Goal: Task Accomplishment & Management: Use online tool/utility

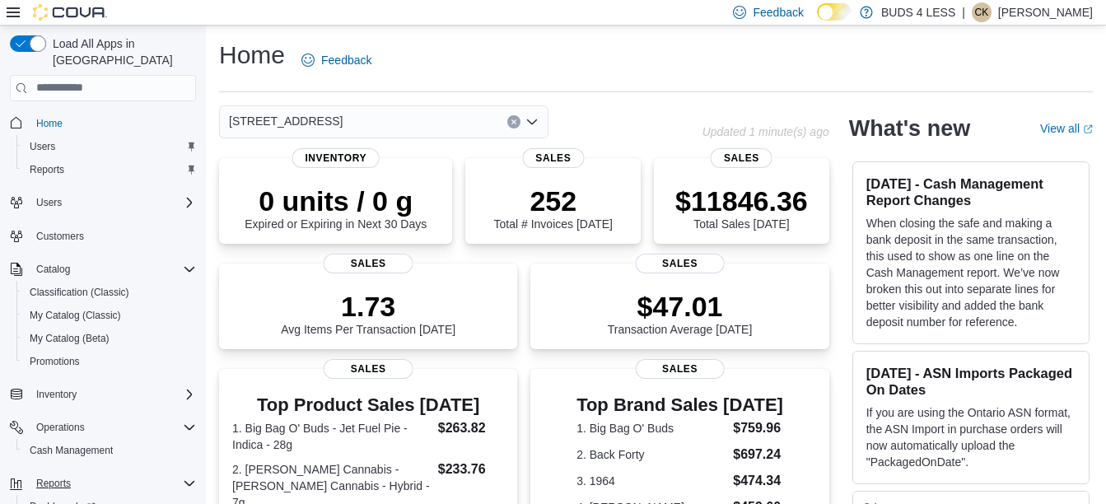
scroll to position [65, 0]
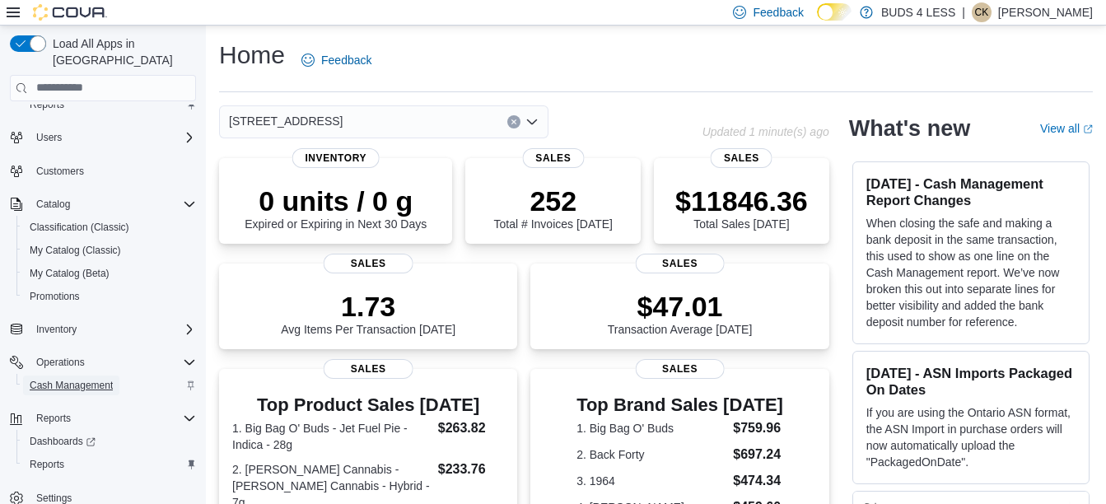
click at [81, 379] on span "Cash Management" at bounding box center [71, 385] width 83 height 13
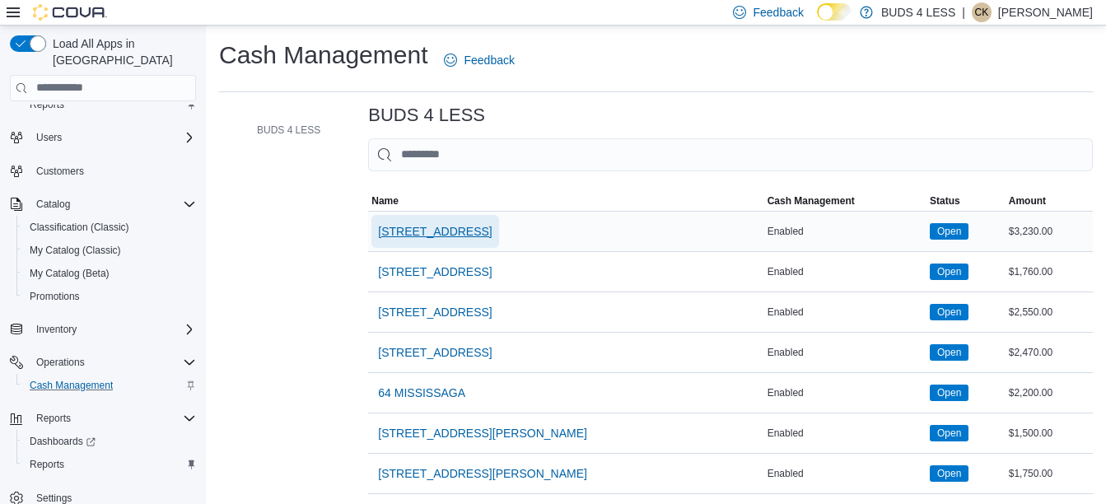
click at [407, 231] on span "[STREET_ADDRESS]" at bounding box center [435, 231] width 114 height 16
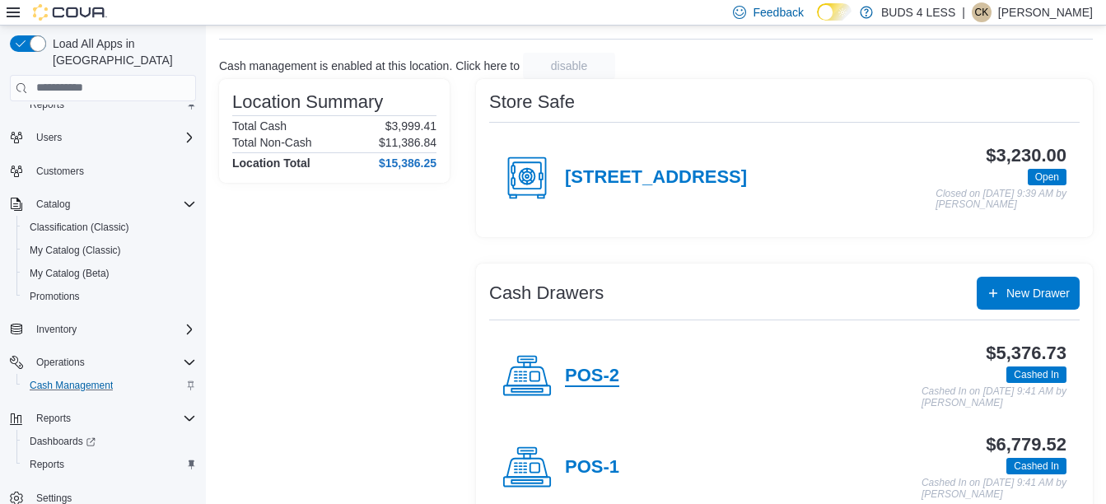
click at [586, 373] on h4 "POS-2" at bounding box center [592, 376] width 54 height 21
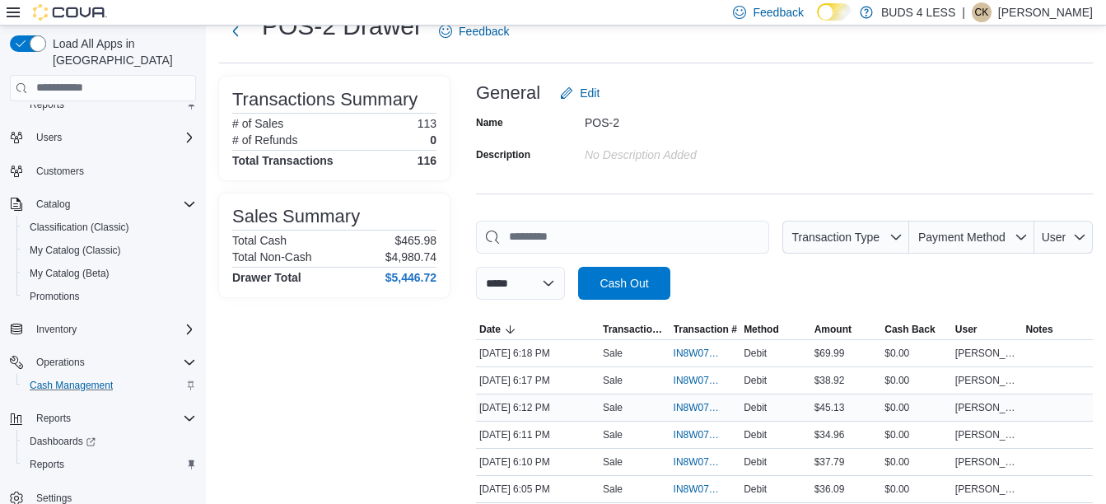
scroll to position [82, 0]
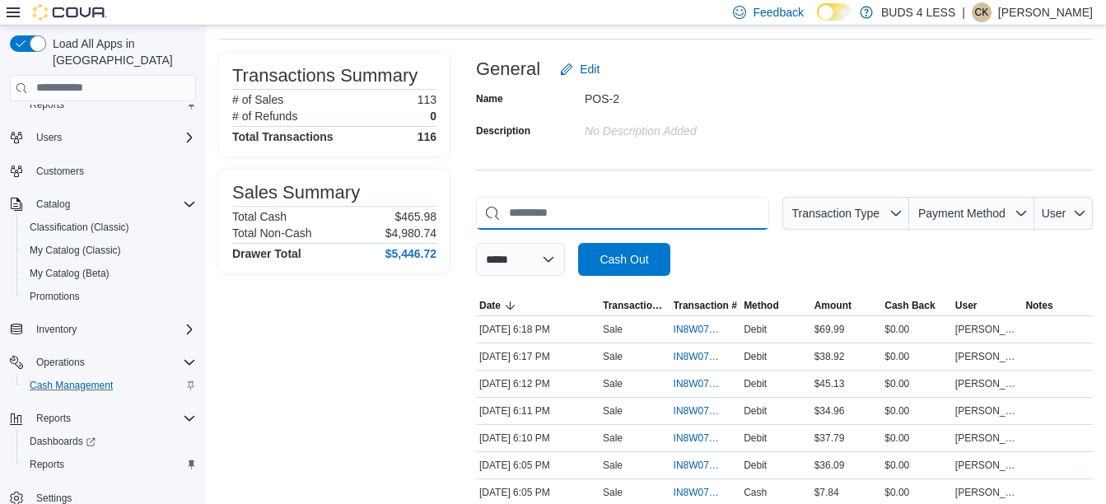
click at [564, 217] on input "This is a search bar. As you type, the results lower in the page will automatic…" at bounding box center [622, 213] width 293 height 33
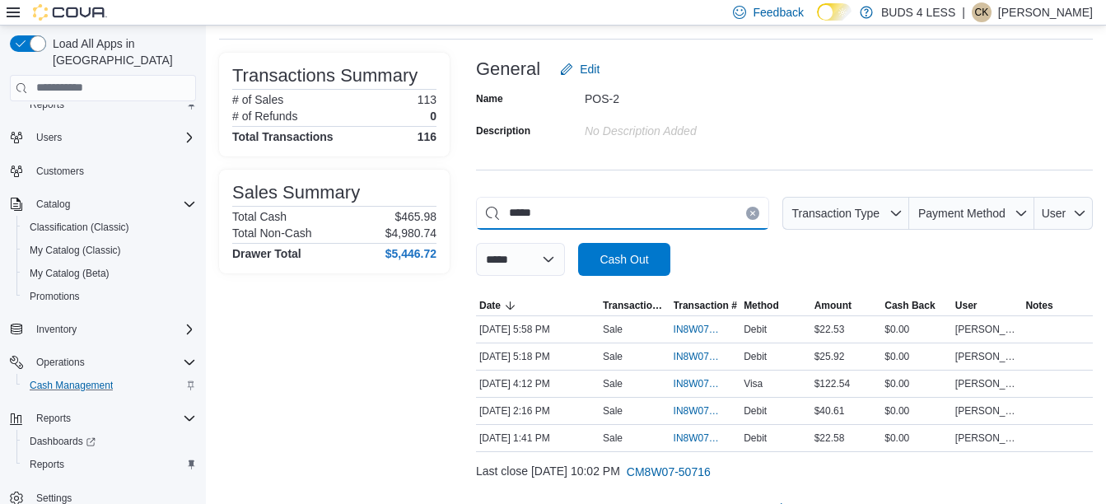
scroll to position [7, 0]
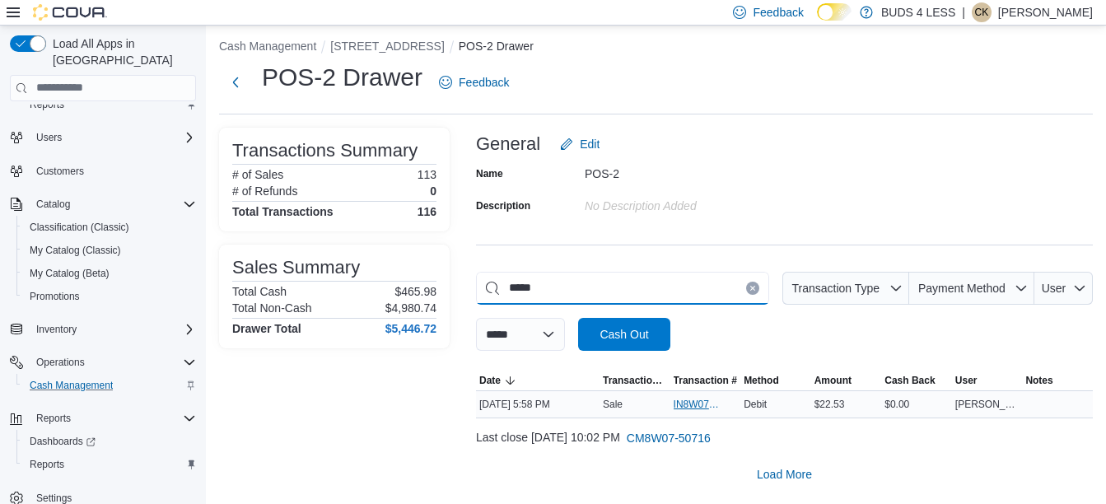
type input "*****"
click at [707, 411] on span "IN8W07-745212" at bounding box center [706, 405] width 64 height 20
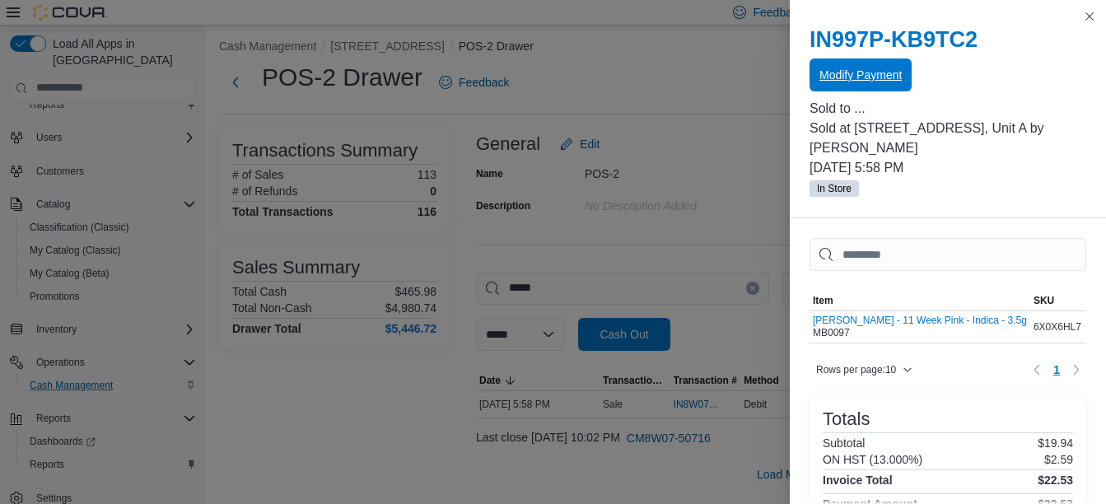
click at [895, 80] on span "Modify Payment" at bounding box center [861, 75] width 82 height 16
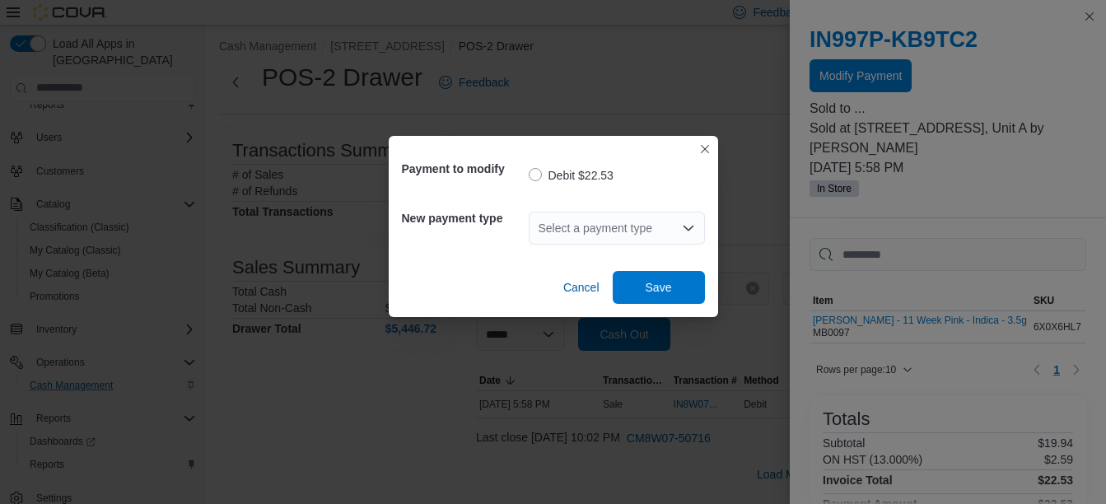
click at [625, 219] on div "Select a payment type" at bounding box center [617, 228] width 176 height 33
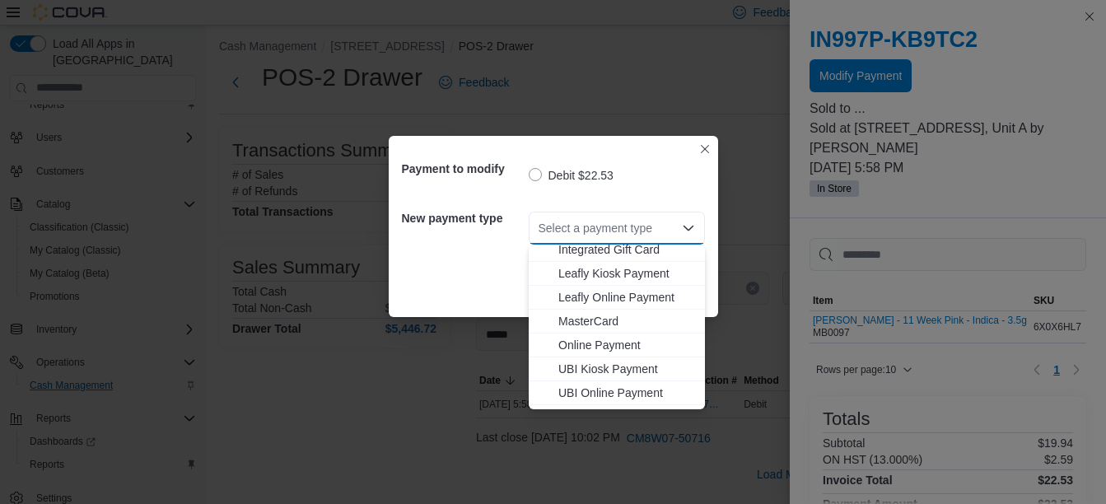
scroll to position [217, 0]
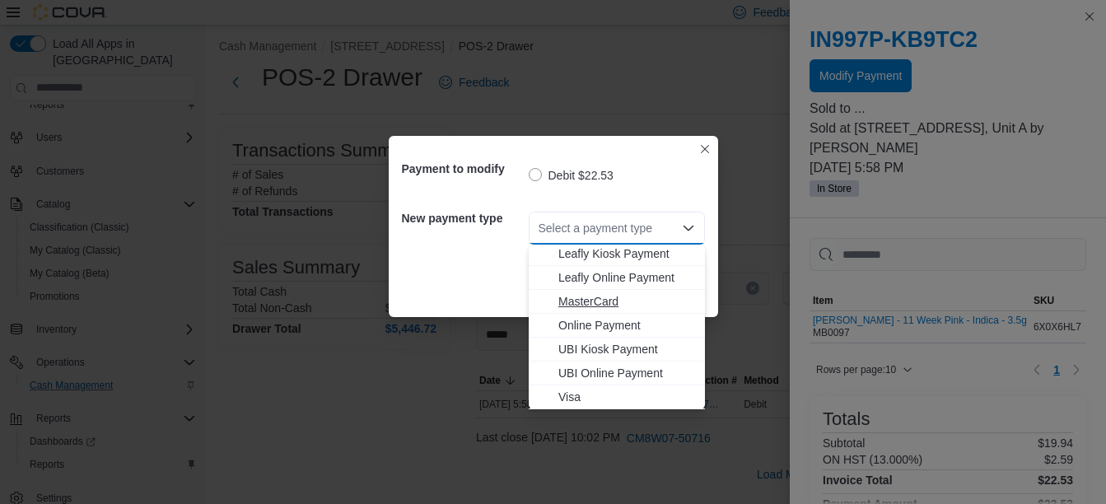
click at [617, 310] on button "MasterCard" at bounding box center [617, 302] width 176 height 24
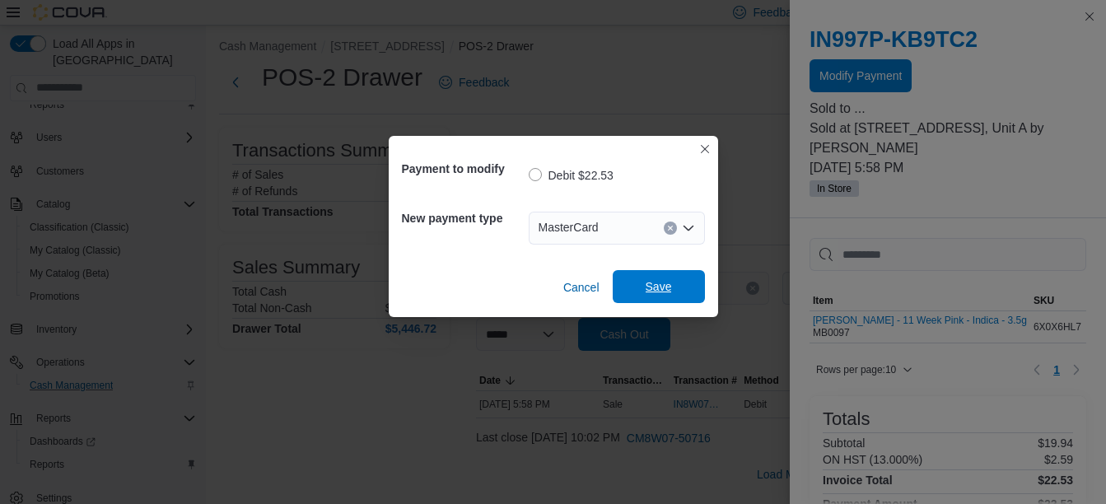
click at [644, 283] on span "Save" at bounding box center [659, 286] width 72 height 33
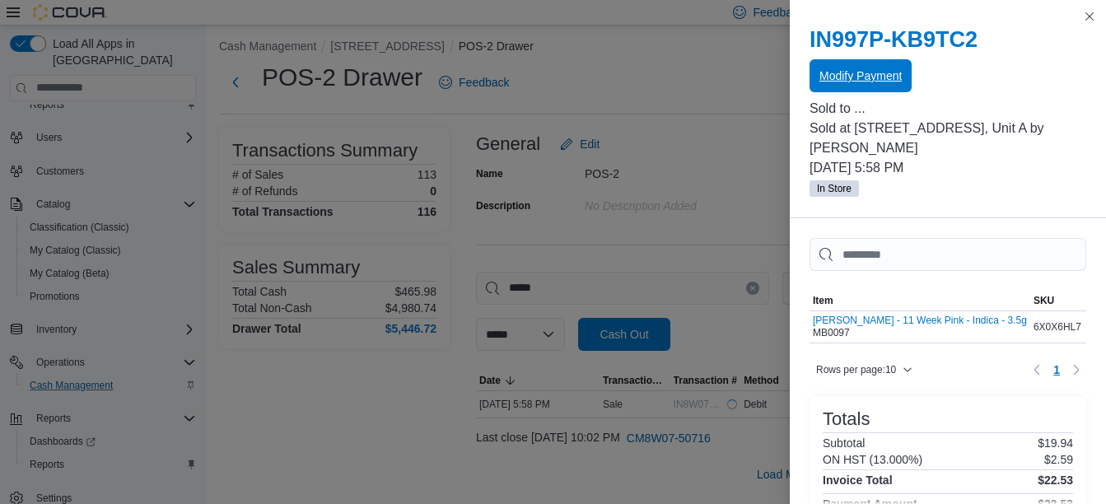
scroll to position [0, 0]
click at [1099, 19] on button "Close this dialog" at bounding box center [1090, 16] width 20 height 20
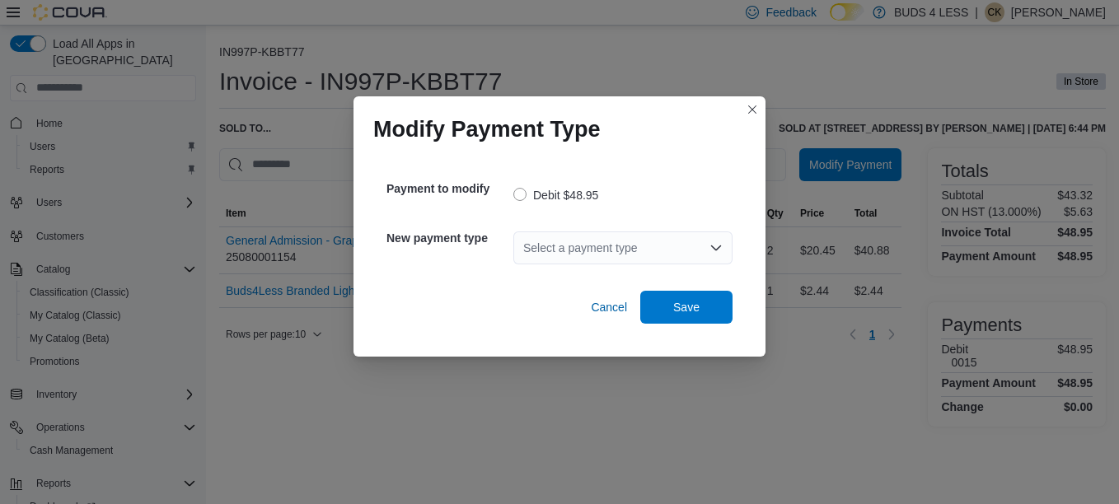
click at [699, 249] on div "Select a payment type" at bounding box center [622, 247] width 219 height 33
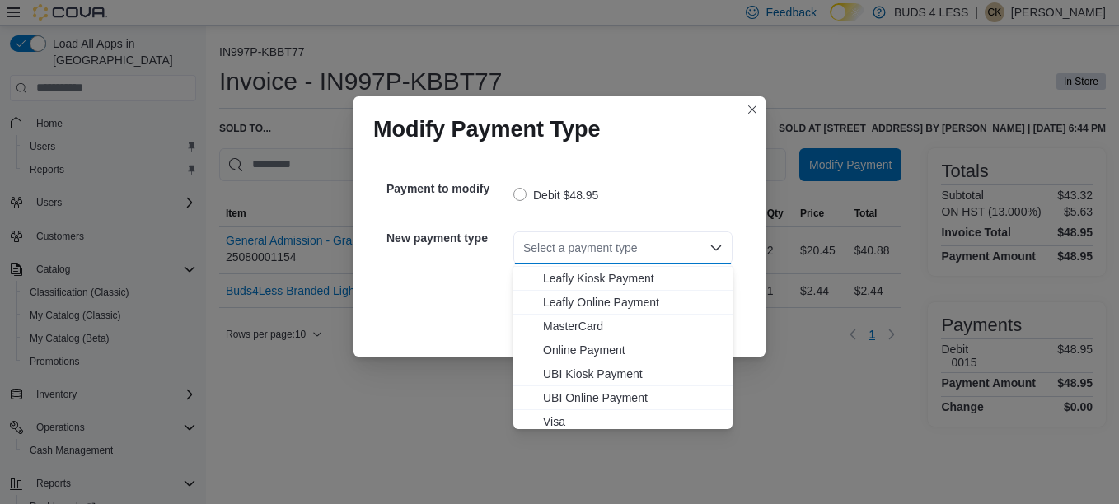
scroll to position [194, 0]
click at [566, 420] on span "Visa" at bounding box center [633, 417] width 180 height 16
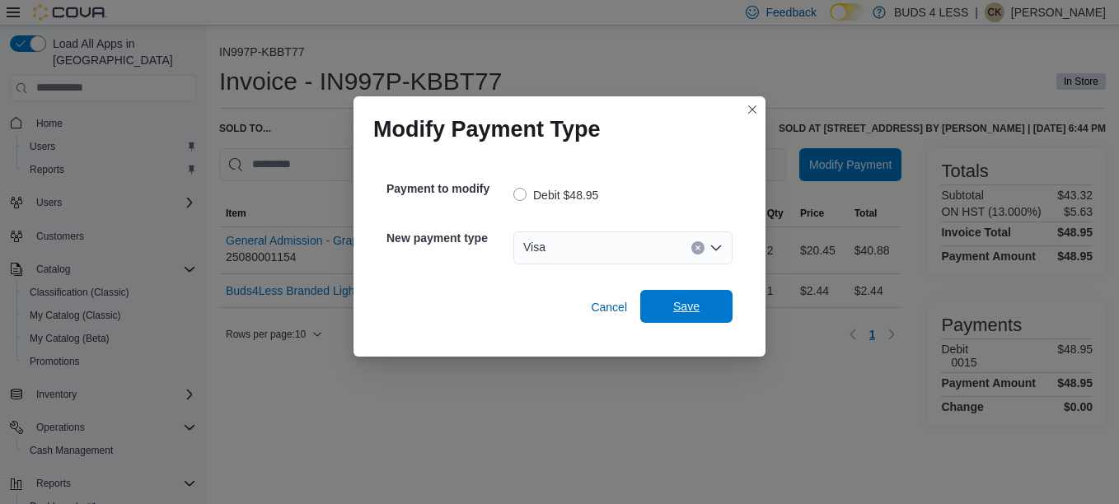
click at [688, 307] on span "Save" at bounding box center [686, 306] width 26 height 16
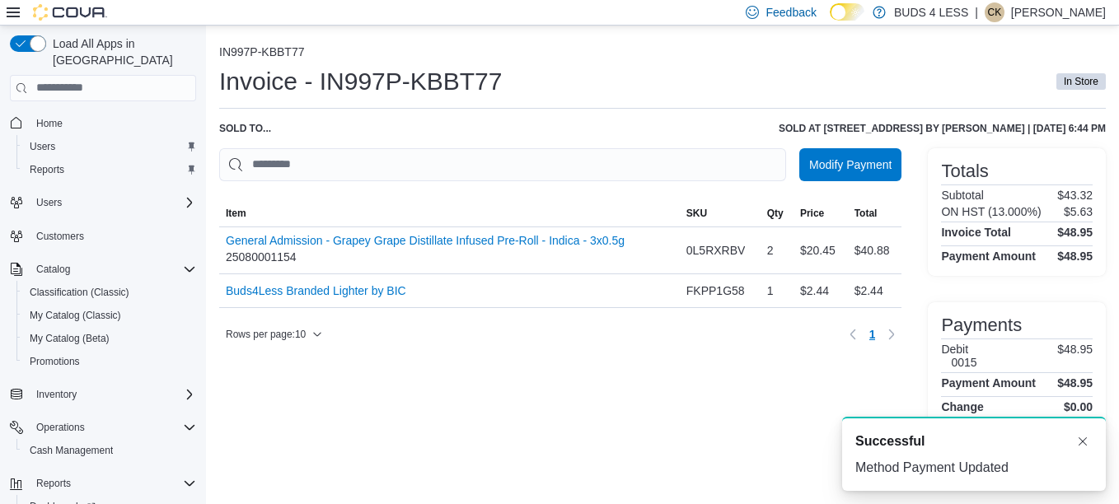
scroll to position [0, 0]
